Goal: Task Accomplishment & Management: Manage account settings

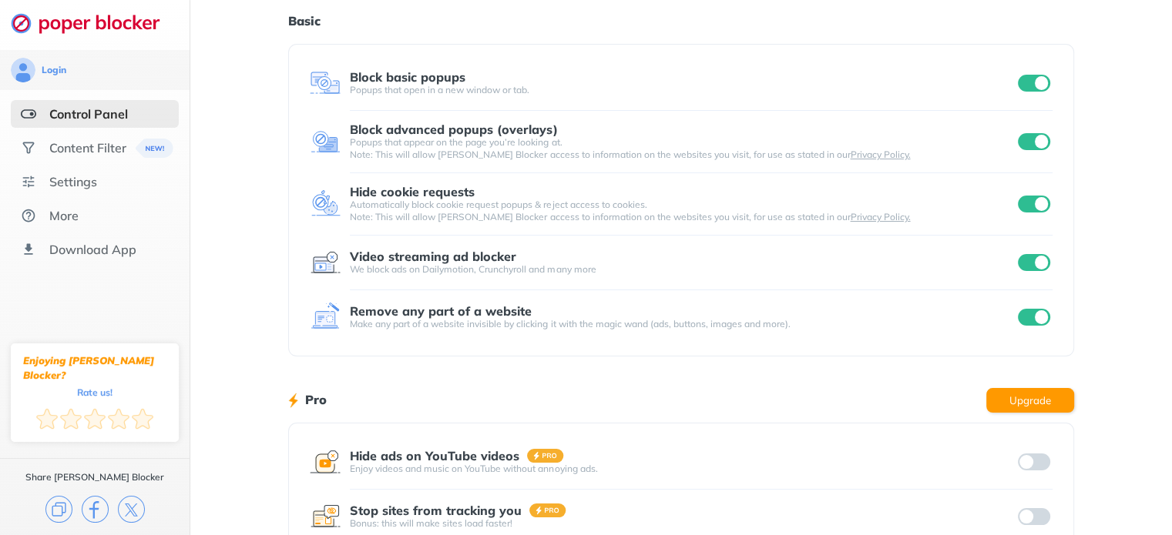
scroll to position [45, 0]
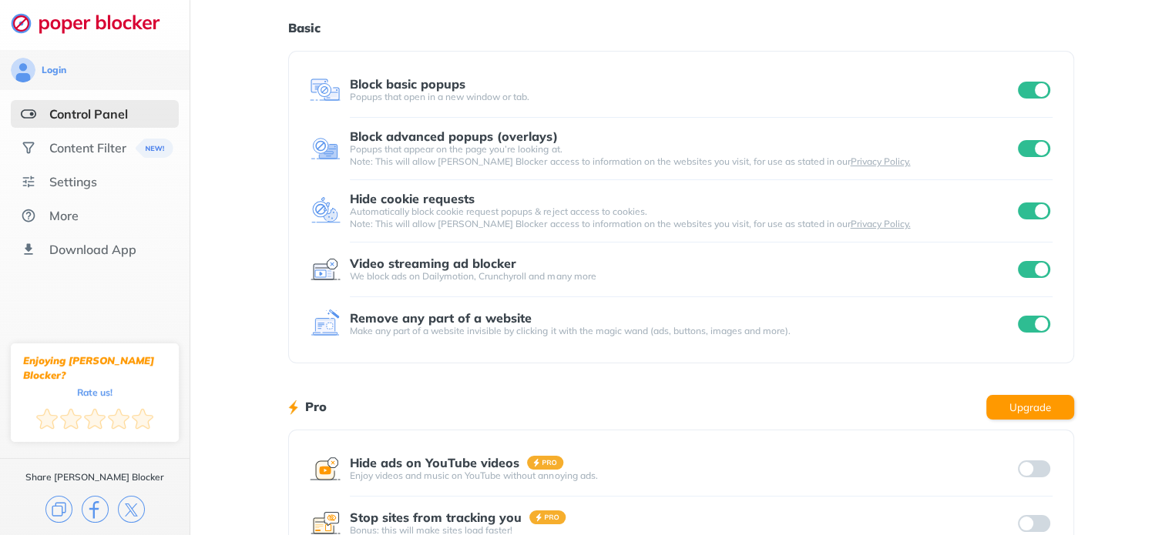
click at [1041, 87] on input "checkbox" at bounding box center [1033, 90] width 32 height 17
click at [1031, 147] on input "checkbox" at bounding box center [1033, 148] width 32 height 17
click at [1038, 209] on input "checkbox" at bounding box center [1033, 211] width 32 height 17
click at [1028, 273] on input "checkbox" at bounding box center [1033, 269] width 32 height 17
click at [1037, 317] on input "checkbox" at bounding box center [1033, 324] width 32 height 17
